Goal: Task Accomplishment & Management: Manage account settings

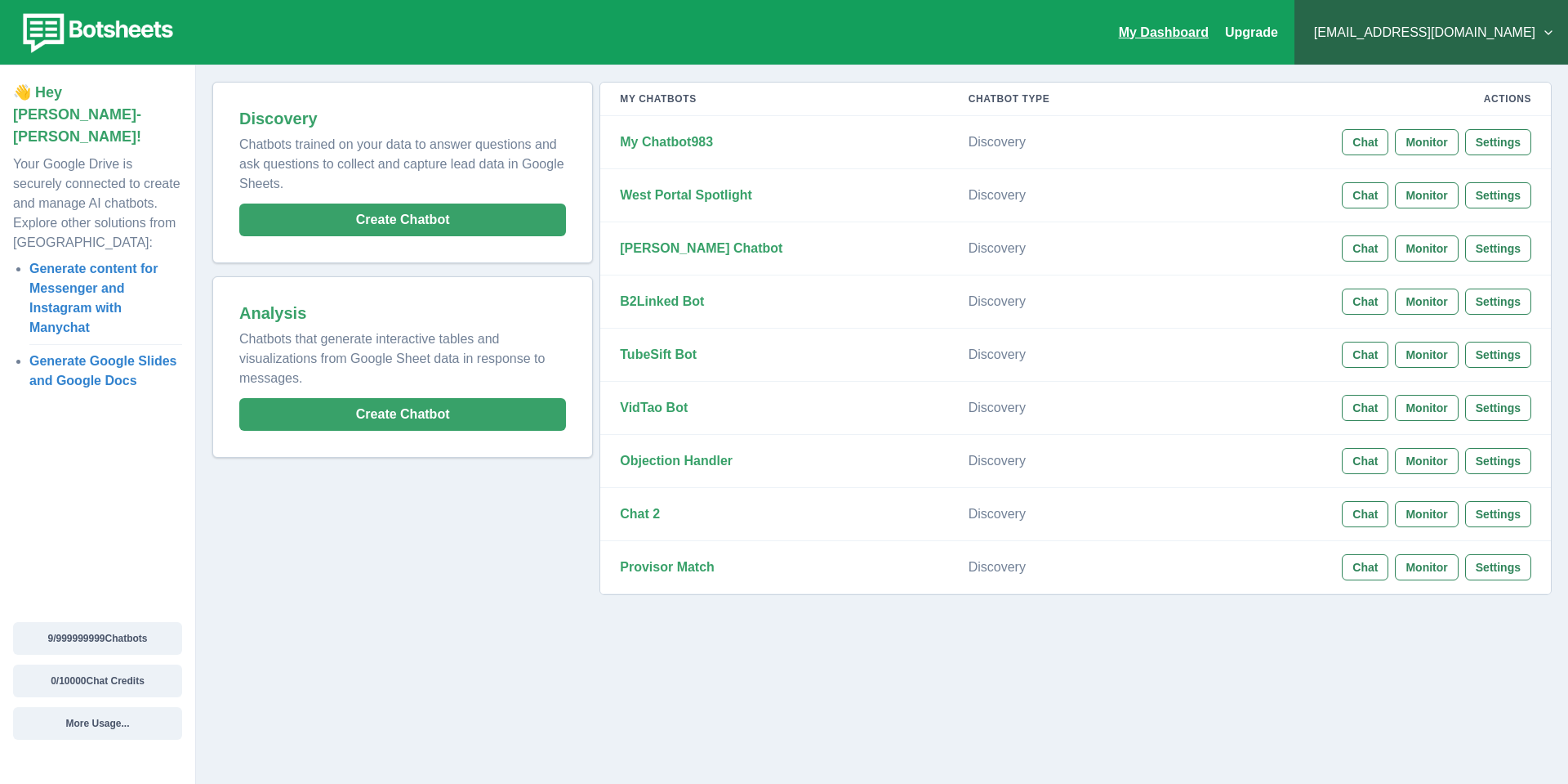
click at [1209, 36] on link "My Dashboard" at bounding box center [1164, 32] width 90 height 14
click at [1497, 140] on button "Settings" at bounding box center [1498, 142] width 66 height 26
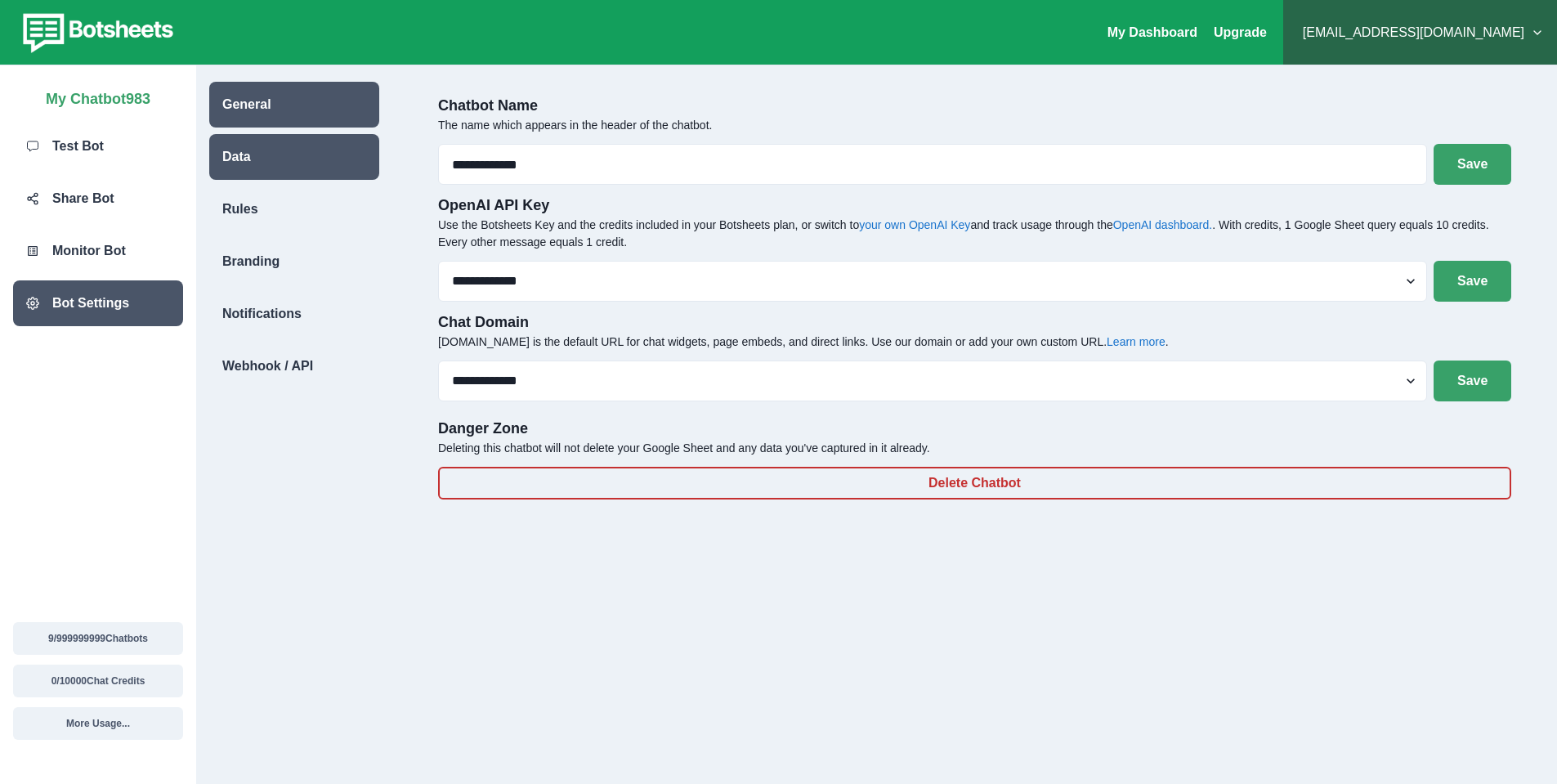
click at [236, 169] on div "Data" at bounding box center [294, 157] width 170 height 46
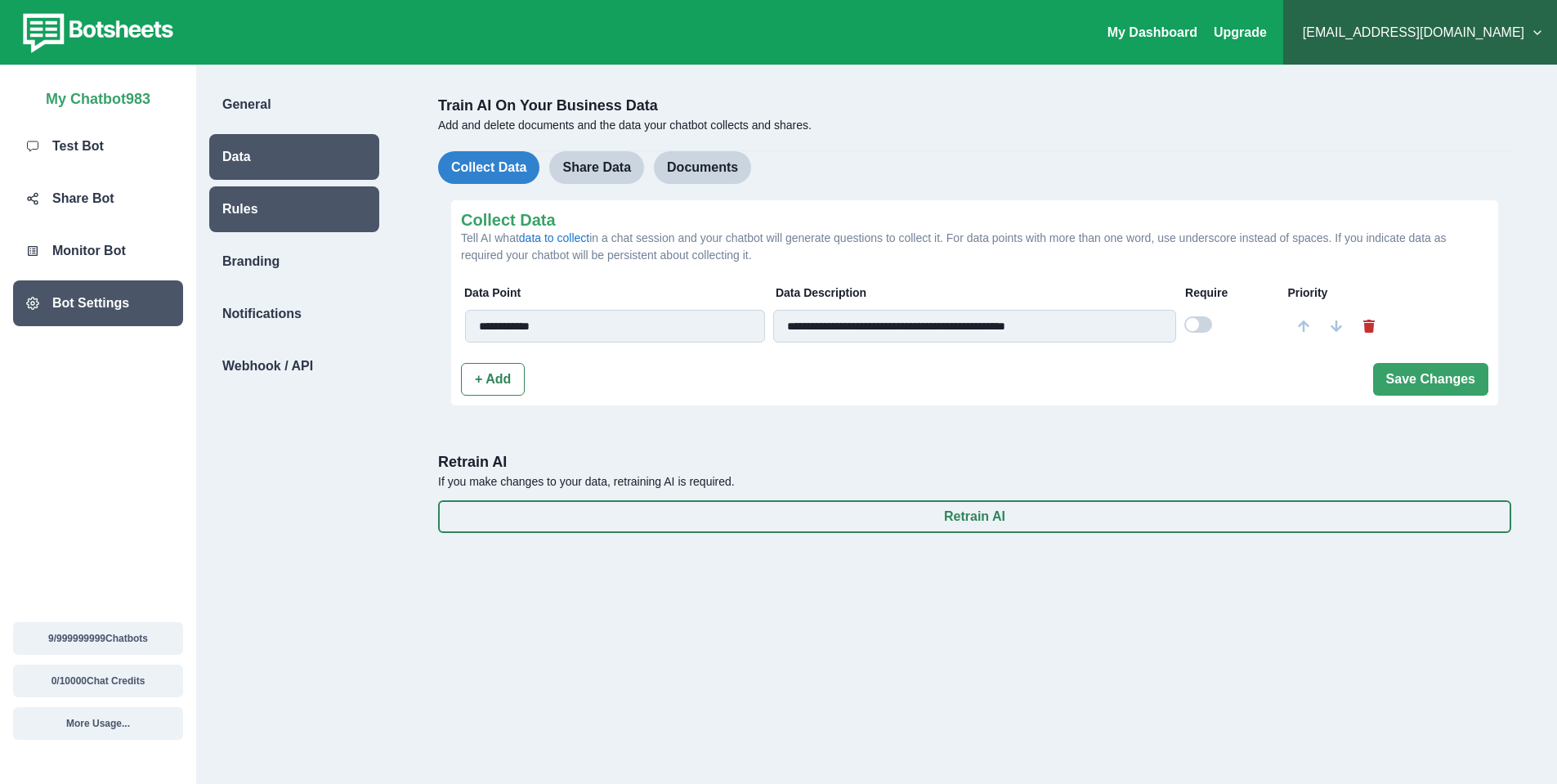
click at [282, 209] on div "Rules" at bounding box center [294, 209] width 170 height 46
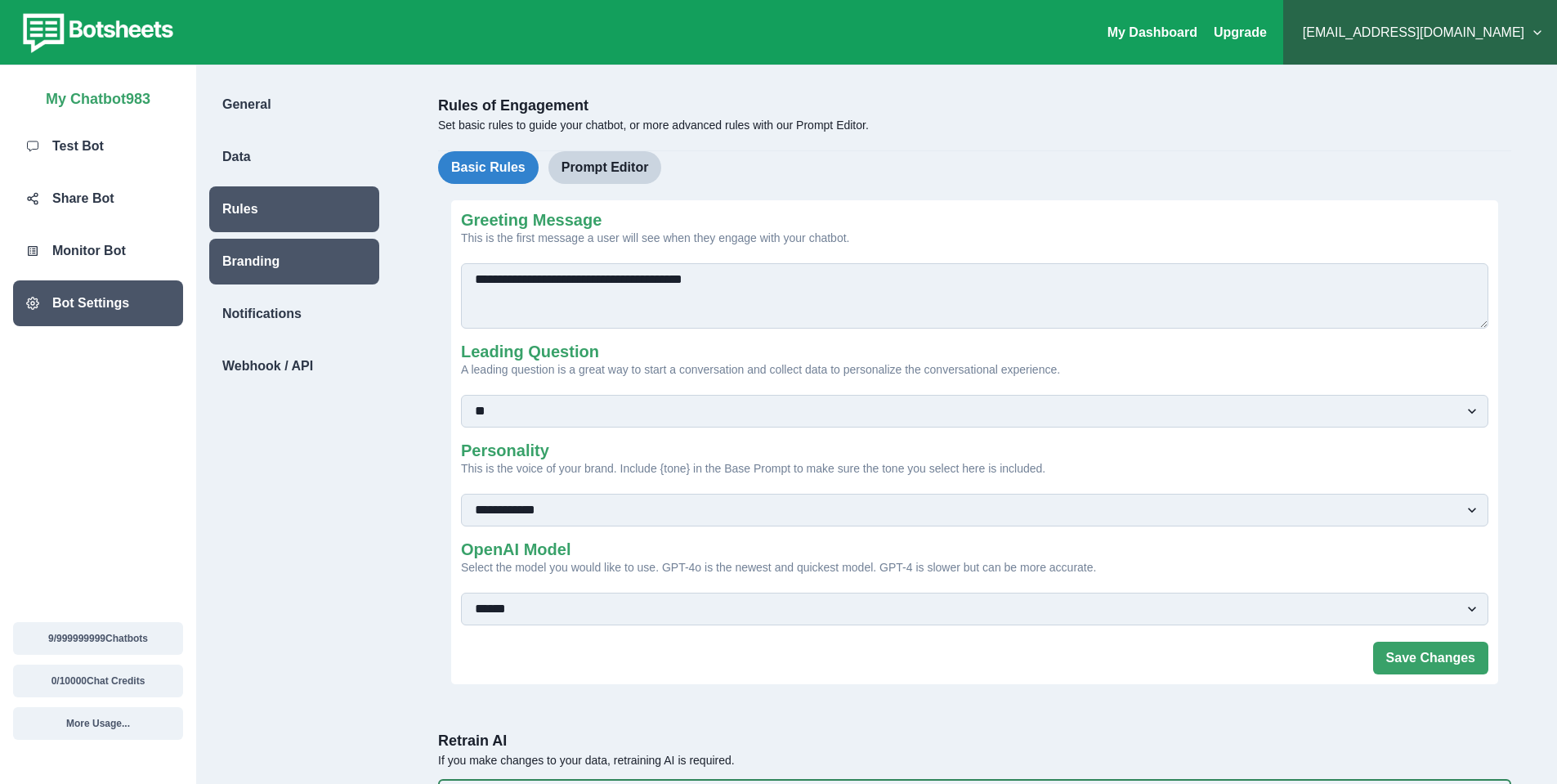
click at [283, 268] on div "Branding" at bounding box center [294, 261] width 170 height 46
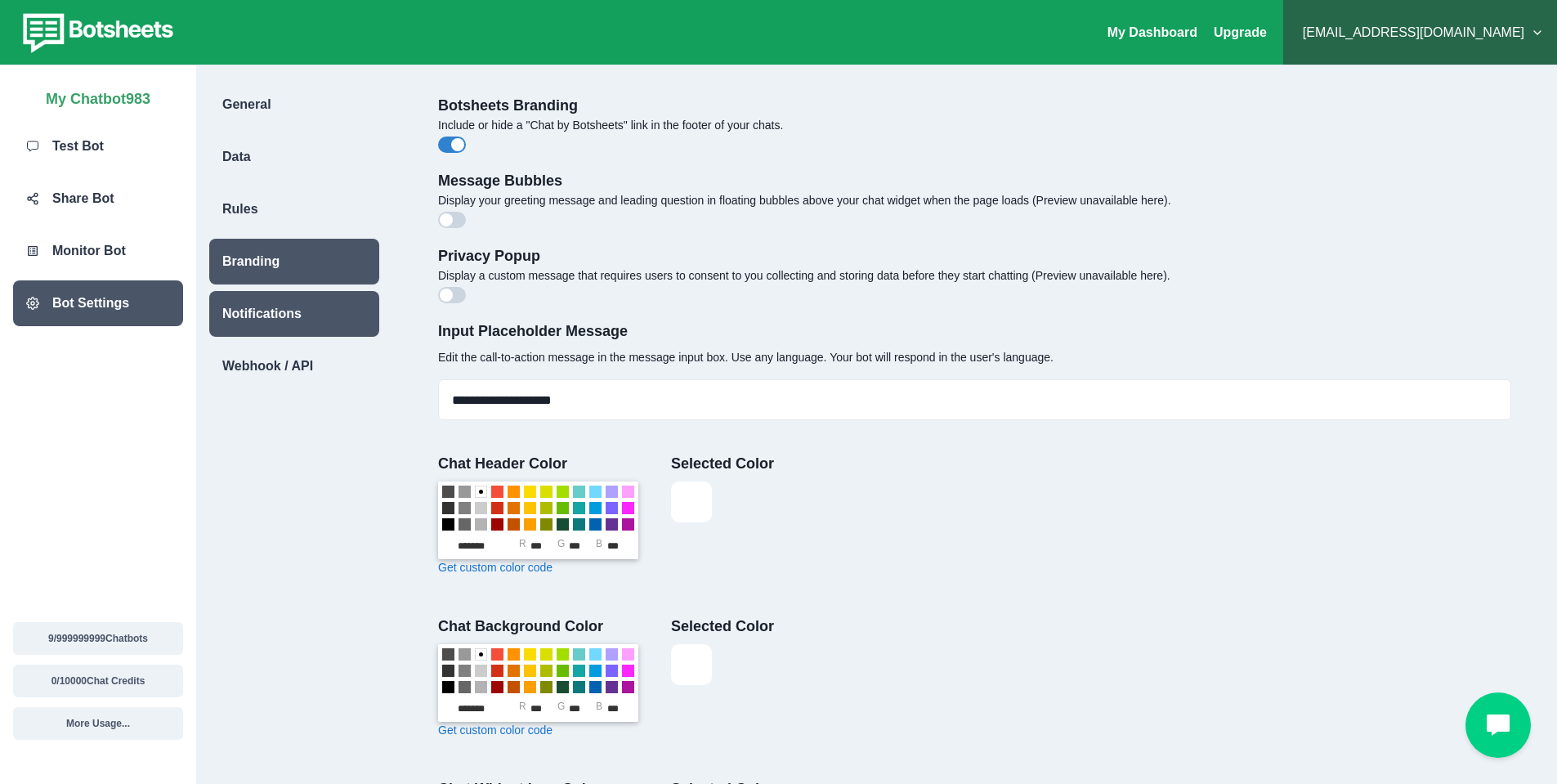
click at [285, 311] on p "Notifications" at bounding box center [262, 313] width 79 height 20
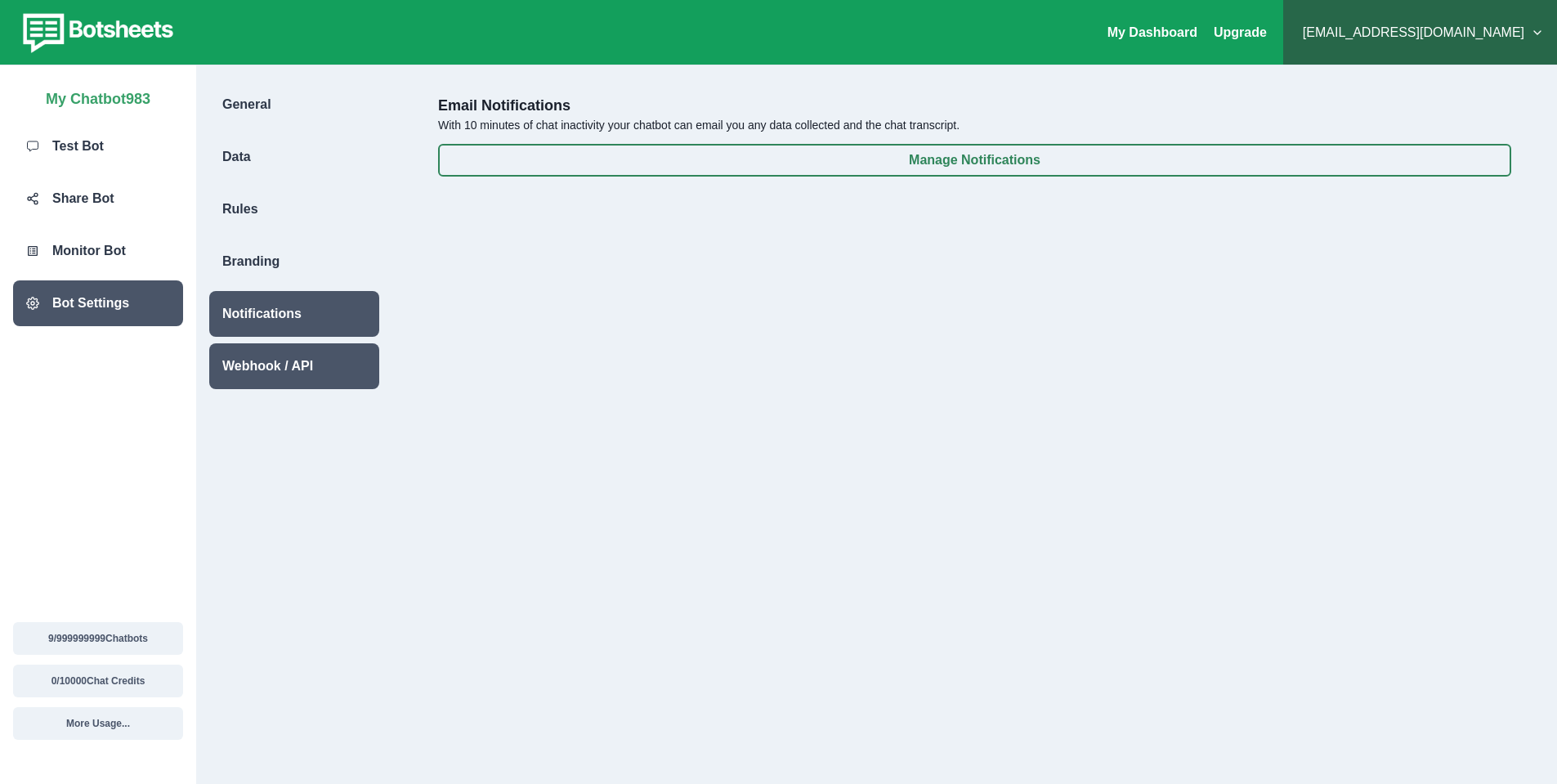
click at [286, 375] on p "Webhook / API" at bounding box center [268, 366] width 91 height 20
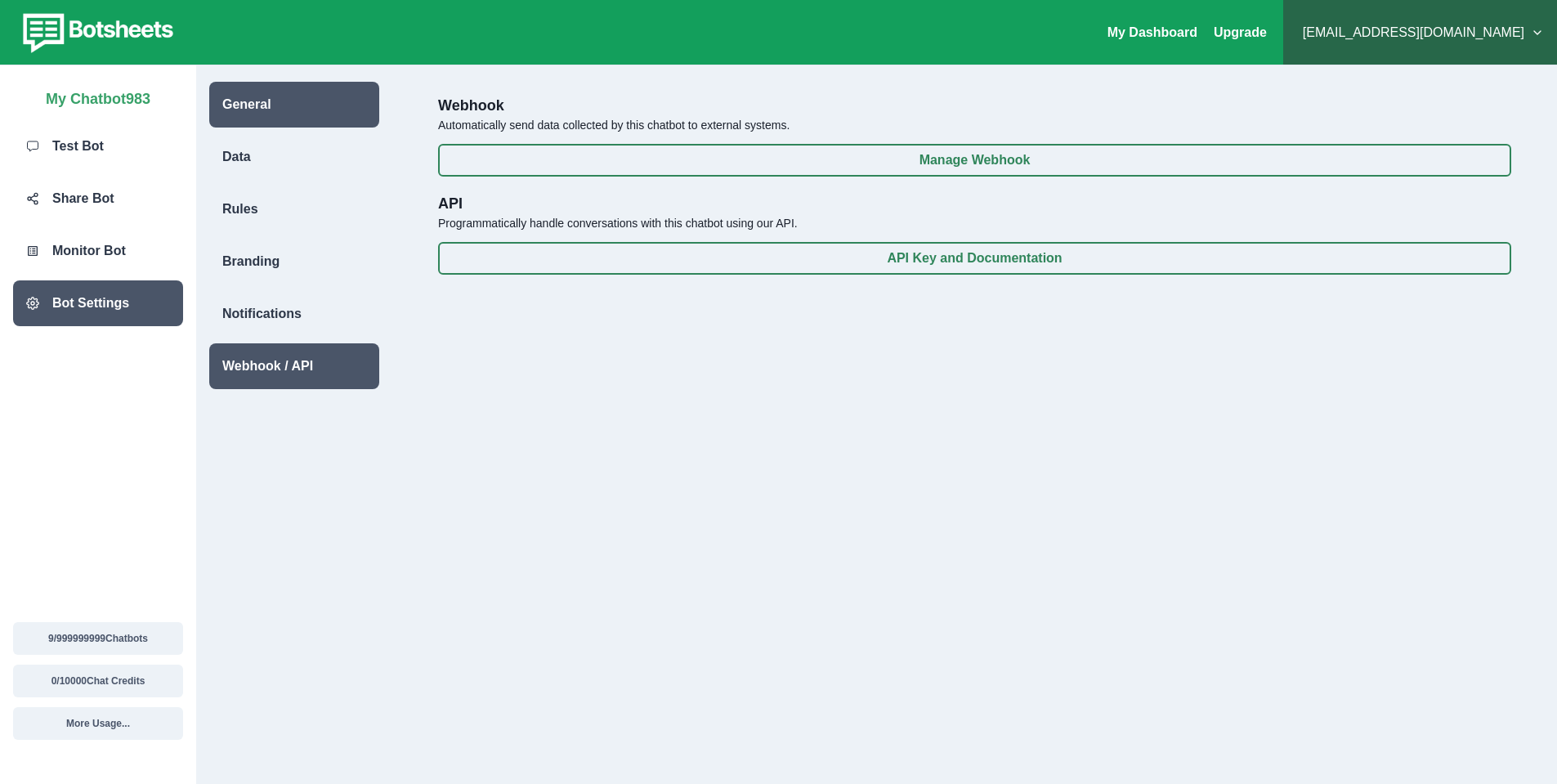
click at [244, 113] on p "General" at bounding box center [247, 104] width 49 height 20
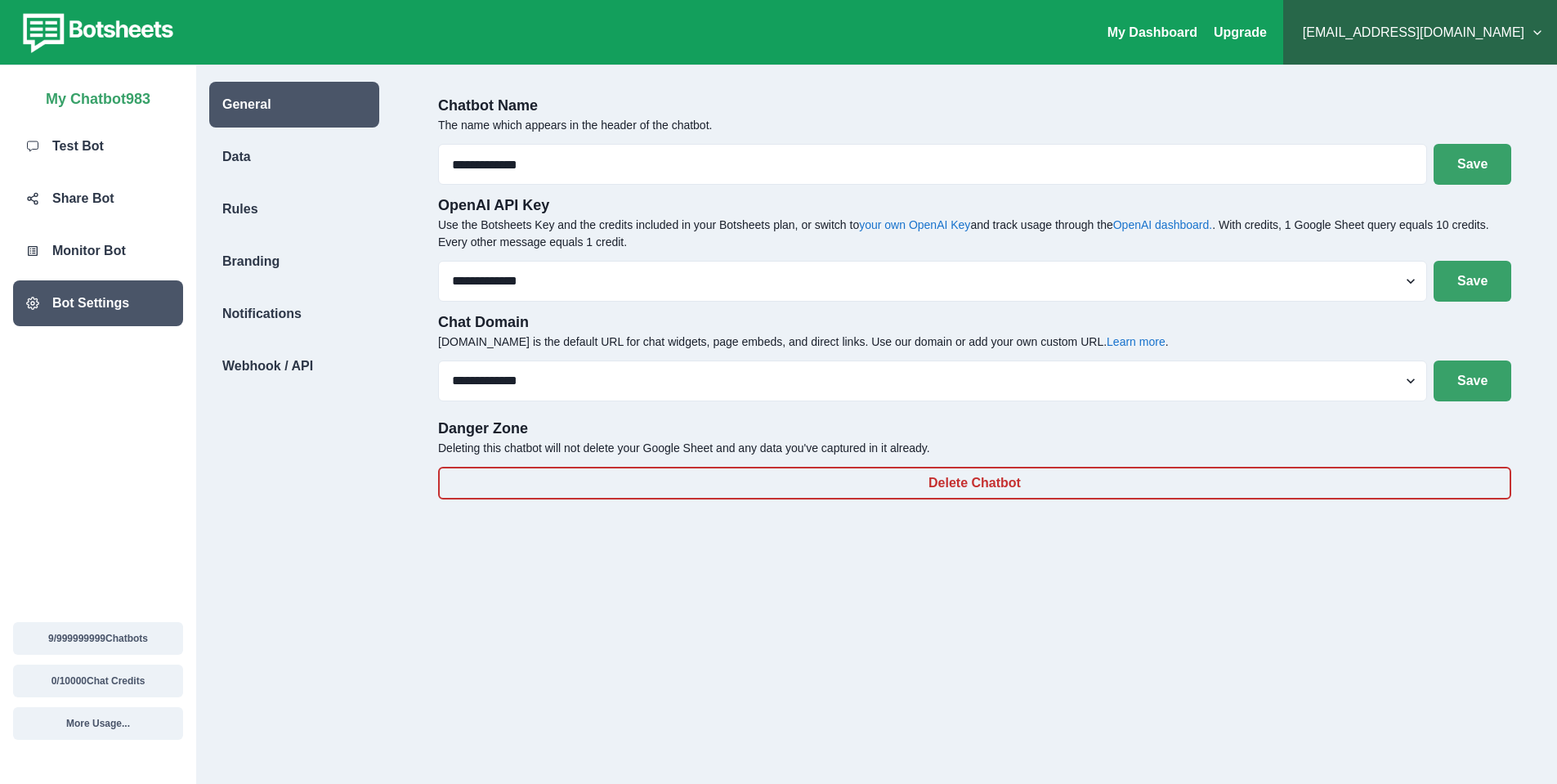
click at [947, 96] on p "Chatbot Name" at bounding box center [975, 105] width 1074 height 22
